Goal: Task Accomplishment & Management: Use online tool/utility

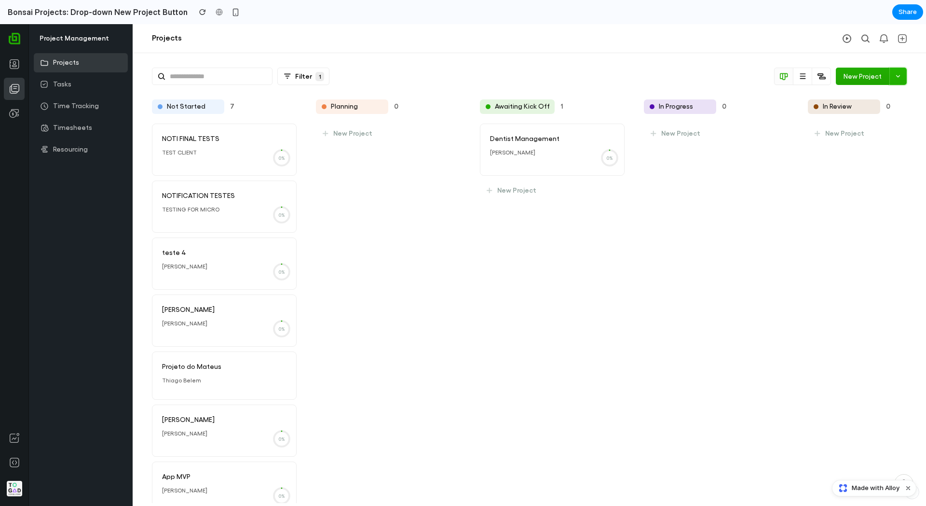
click at [690, 75] on icon at bounding box center [898, 76] width 7 height 7
click at [690, 72] on div "Templates for Projects Docs for the team Empty Default New template Manage temp…" at bounding box center [463, 265] width 926 height 482
click at [690, 77] on icon at bounding box center [898, 76] width 7 height 7
click at [690, 230] on div "Templates for Projects Docs for the team Empty Default New template Manage temp…" at bounding box center [463, 265] width 926 height 482
click at [690, 81] on button at bounding box center [898, 76] width 17 height 17
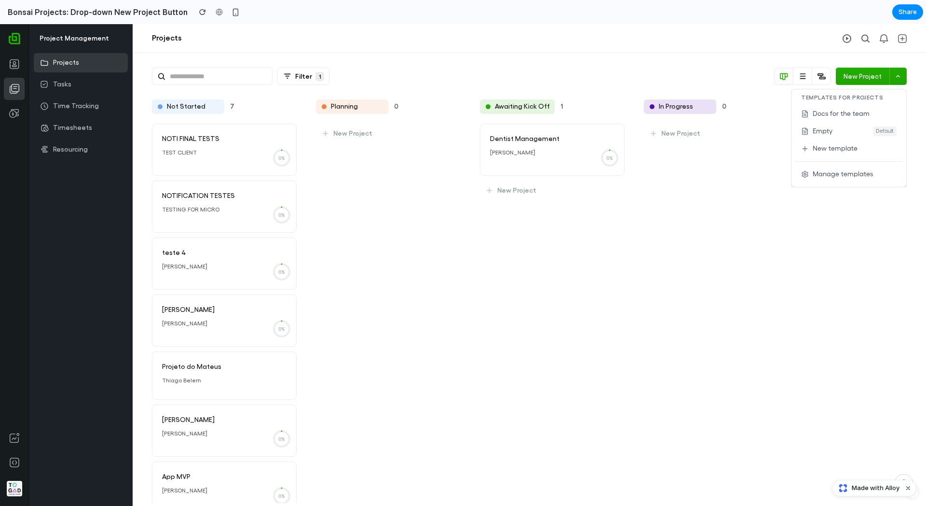
click at [690, 191] on div "Templates for Projects Docs for the team Empty Default New template Manage temp…" at bounding box center [463, 265] width 926 height 482
click at [690, 74] on button at bounding box center [898, 76] width 17 height 17
click at [690, 78] on div "Templates for Projects Docs for the team Empty Default New template Manage temp…" at bounding box center [463, 265] width 926 height 482
click at [539, 242] on div "Dentist Management [PERSON_NAME] 0% New Project" at bounding box center [552, 323] width 145 height 399
